Goal: Information Seeking & Learning: Learn about a topic

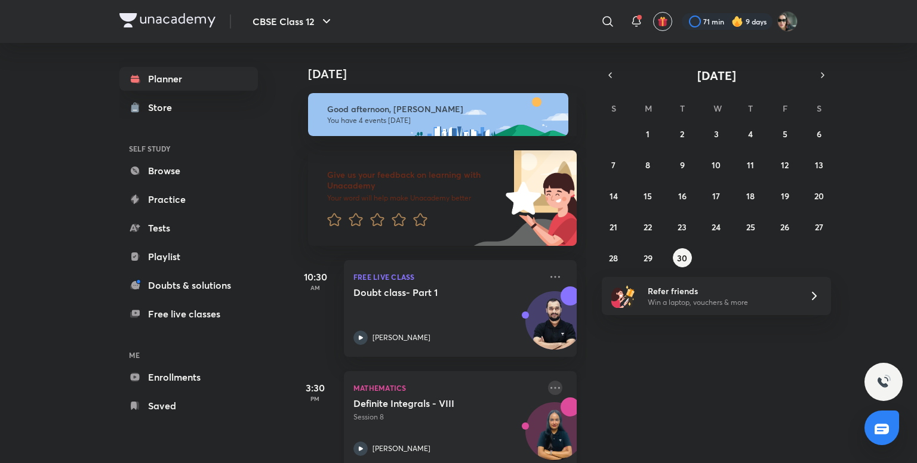
scroll to position [127, 0]
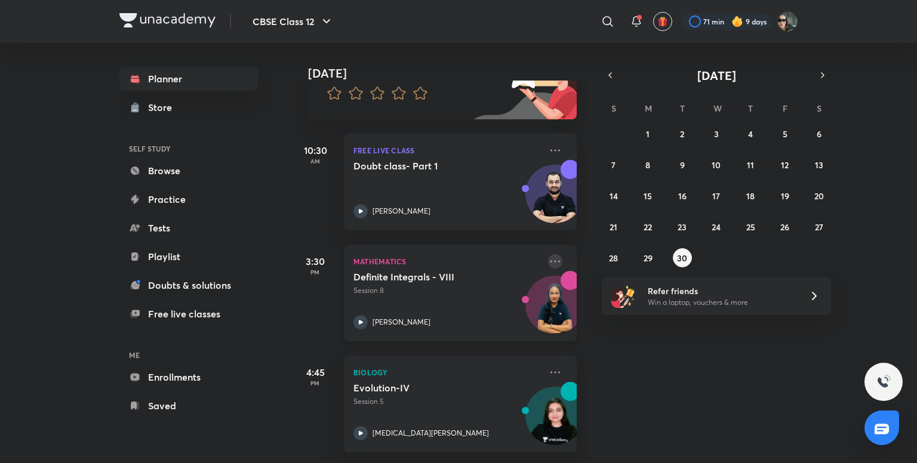
click at [552, 262] on icon at bounding box center [555, 261] width 14 height 14
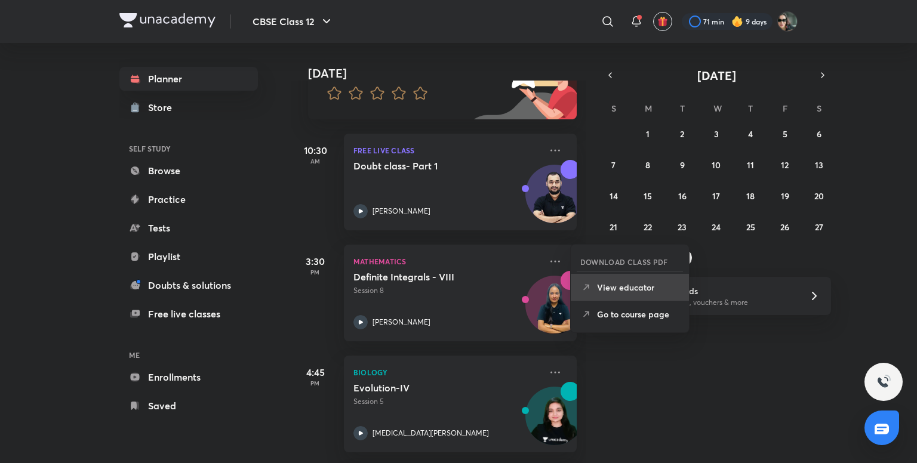
click at [617, 280] on li "View educator" at bounding box center [630, 287] width 118 height 27
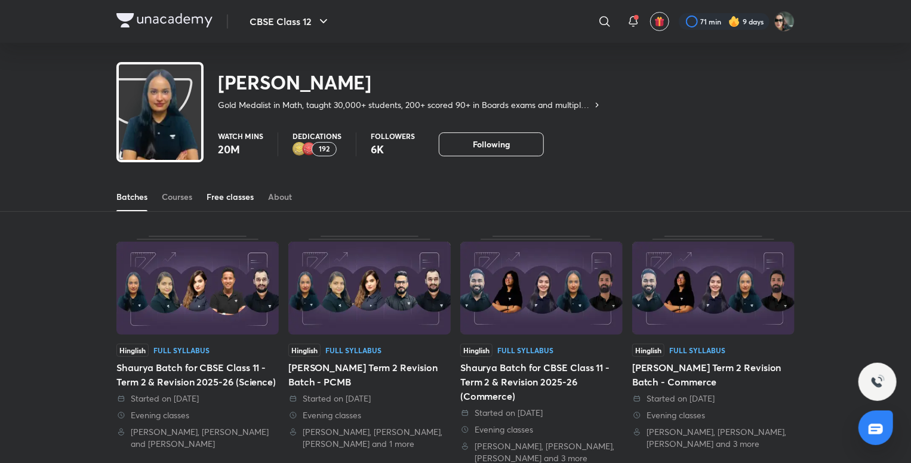
click at [239, 195] on div "Free classes" at bounding box center [230, 197] width 47 height 12
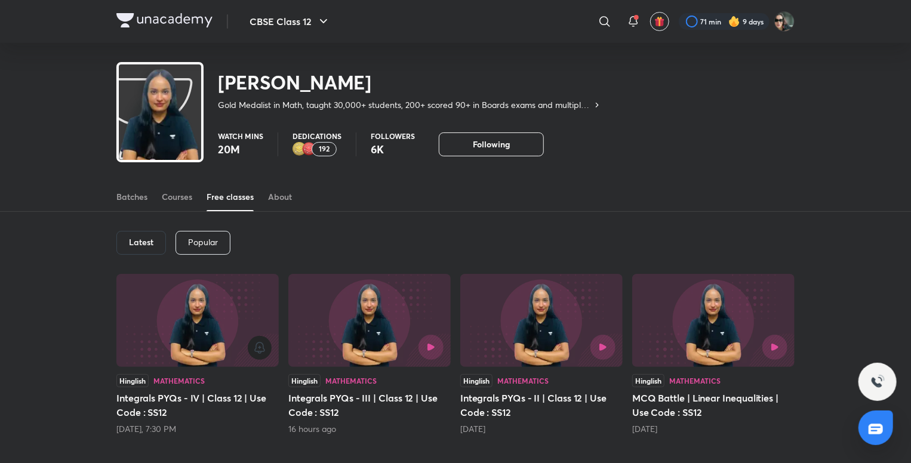
click at [263, 347] on icon "button" at bounding box center [260, 348] width 14 height 14
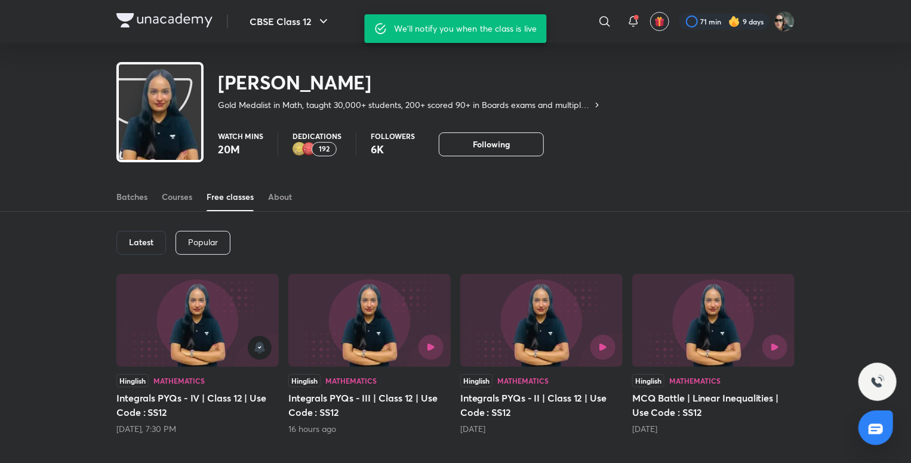
click at [180, 313] on img at bounding box center [197, 320] width 162 height 93
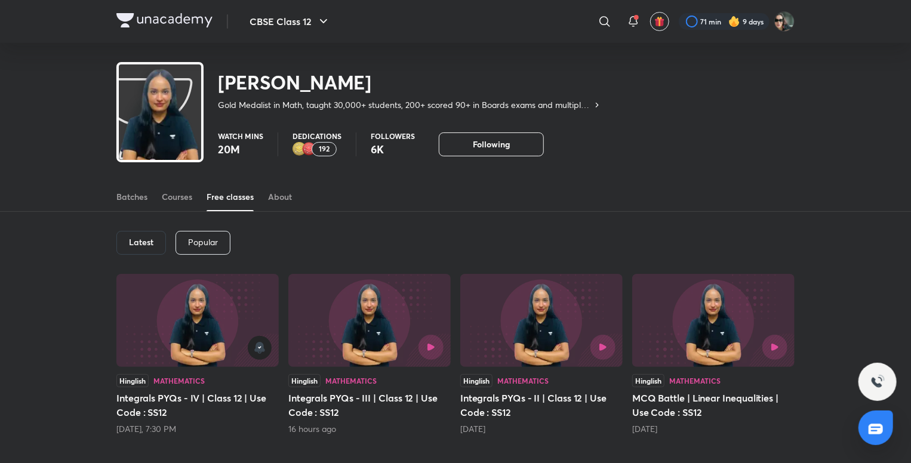
click at [260, 294] on img at bounding box center [197, 320] width 162 height 93
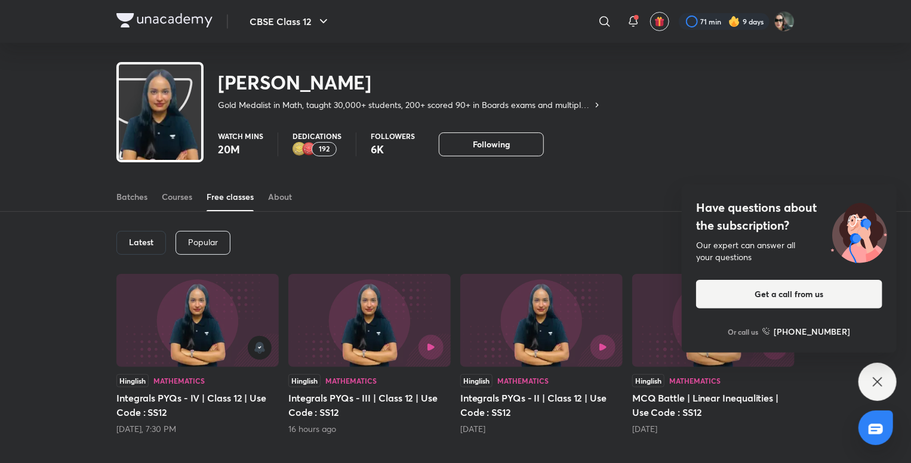
click at [250, 292] on img at bounding box center [197, 320] width 162 height 93
click at [136, 318] on img at bounding box center [197, 320] width 162 height 93
drag, startPoint x: 136, startPoint y: 318, endPoint x: 193, endPoint y: 300, distance: 59.9
click at [193, 300] on img at bounding box center [197, 320] width 162 height 93
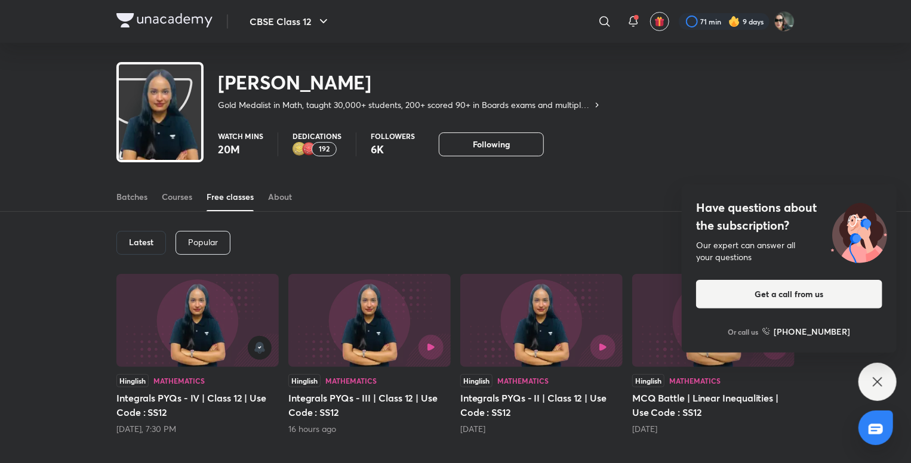
drag, startPoint x: 193, startPoint y: 300, endPoint x: 177, endPoint y: 345, distance: 47.0
click at [177, 345] on div at bounding box center [197, 320] width 162 height 93
click at [177, 345] on div at bounding box center [198, 348] width 148 height 24
click at [859, 377] on div "Have questions about the subscription? Our expert can answer all your questions…" at bounding box center [878, 382] width 38 height 38
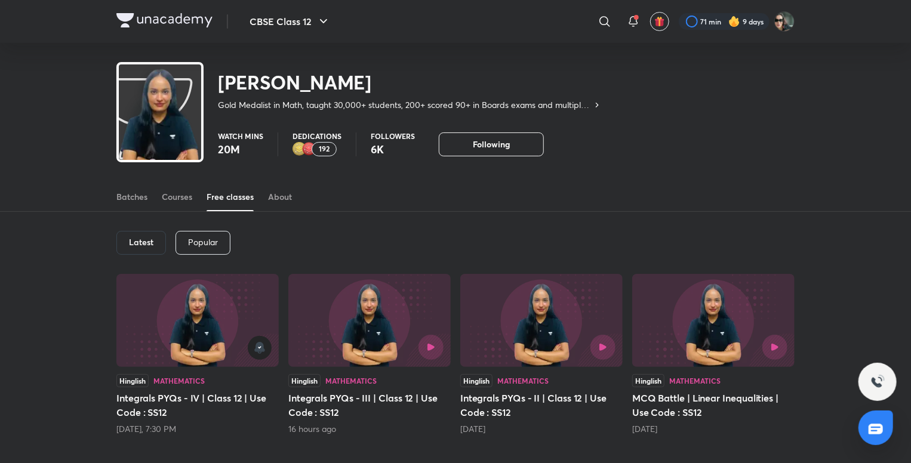
click at [327, 343] on div at bounding box center [370, 347] width 148 height 25
click at [193, 308] on img at bounding box center [197, 320] width 162 height 93
click at [176, 318] on img at bounding box center [197, 320] width 162 height 93
click at [256, 352] on icon "button" at bounding box center [260, 348] width 14 height 14
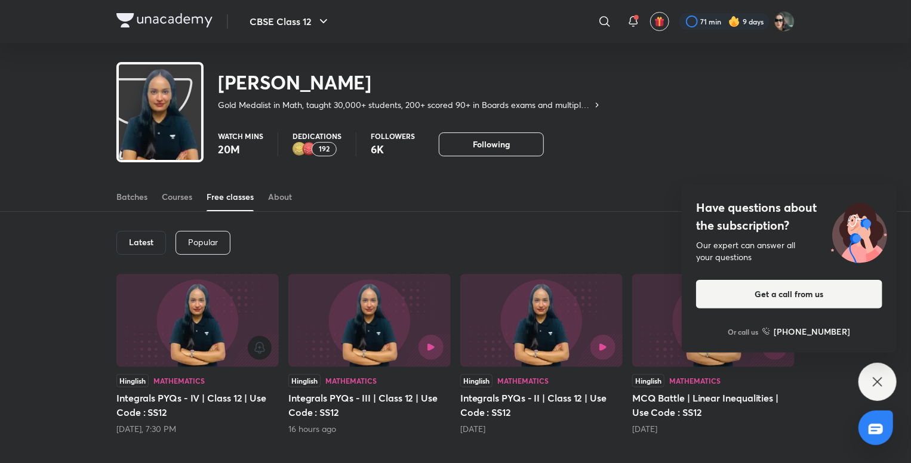
click at [187, 318] on img at bounding box center [197, 320] width 162 height 93
click at [224, 297] on img at bounding box center [197, 320] width 162 height 93
click at [261, 356] on button "button" at bounding box center [260, 348] width 24 height 24
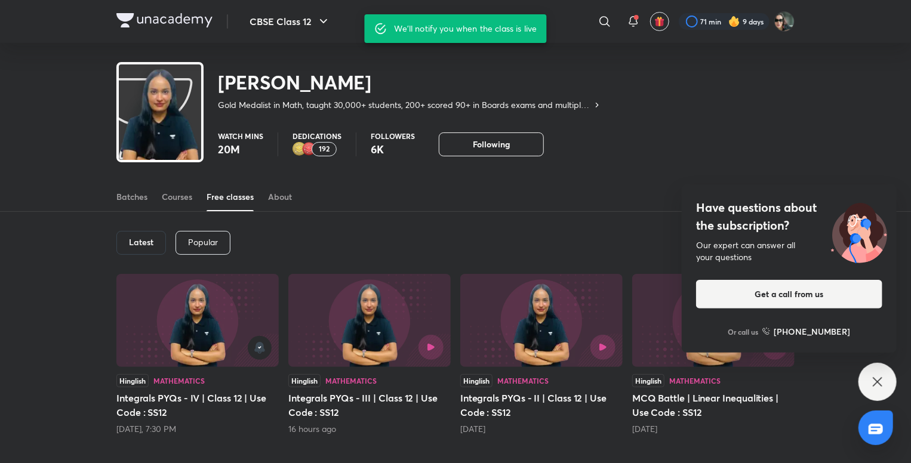
click at [155, 15] on img at bounding box center [164, 20] width 96 height 14
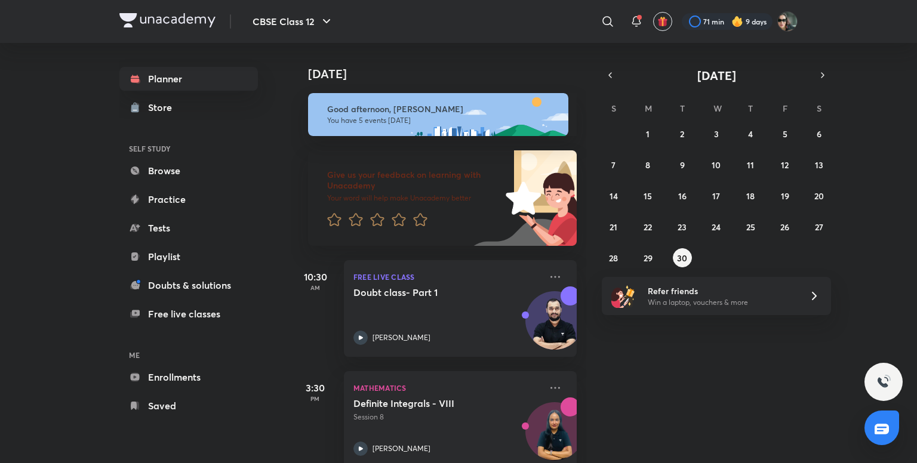
scroll to position [356, 0]
